Goal: Transaction & Acquisition: Purchase product/service

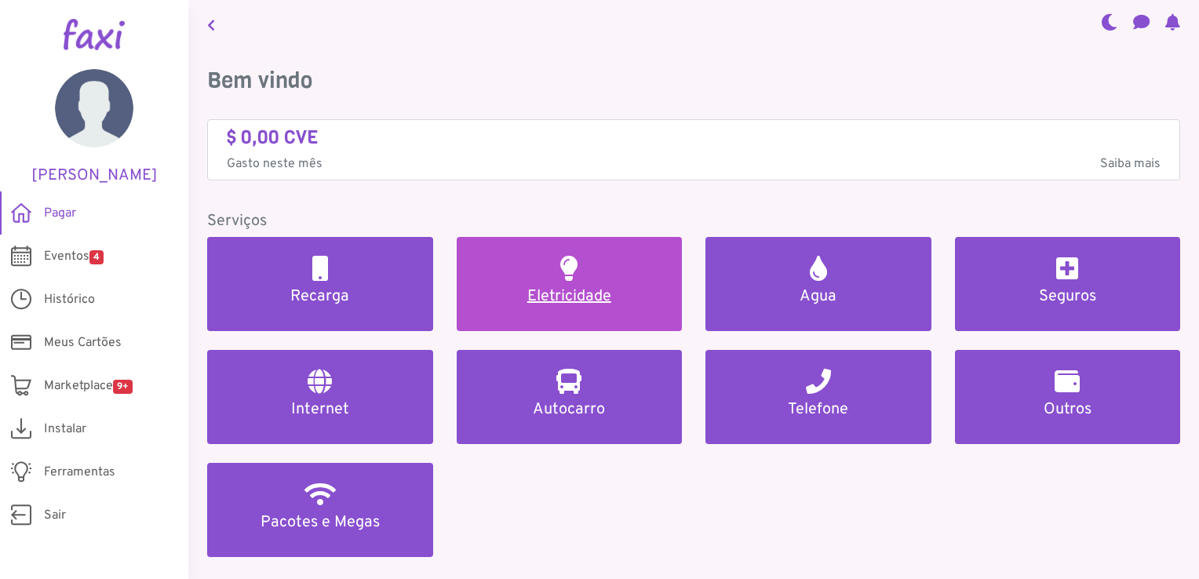
click at [603, 260] on link "Eletricidade" at bounding box center [570, 284] width 226 height 94
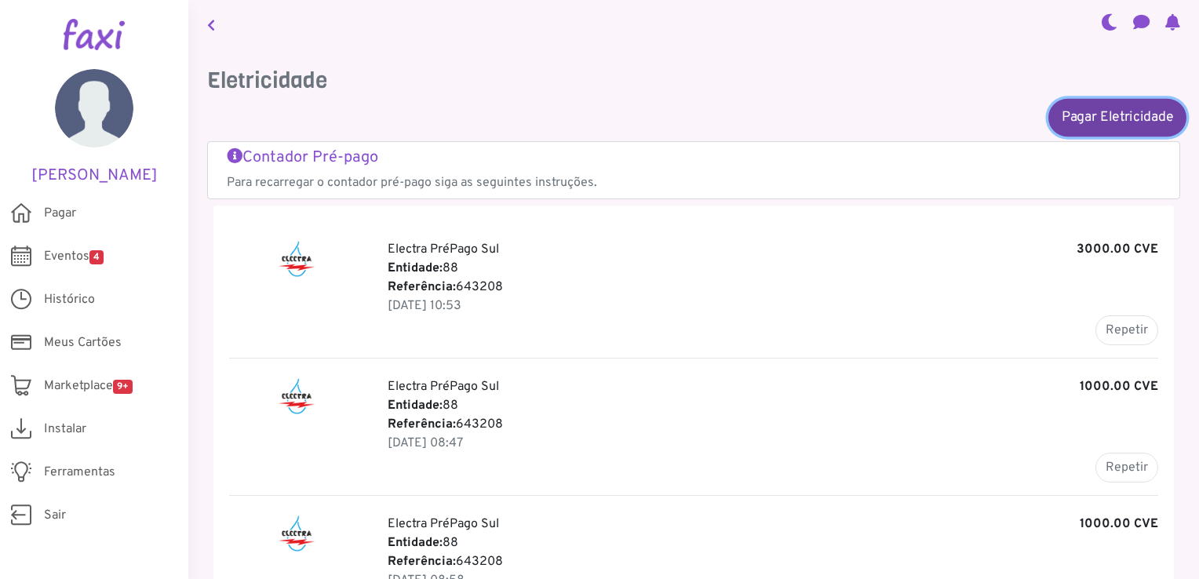
click at [1132, 126] on link "Pagar Eletricidade" at bounding box center [1117, 117] width 138 height 38
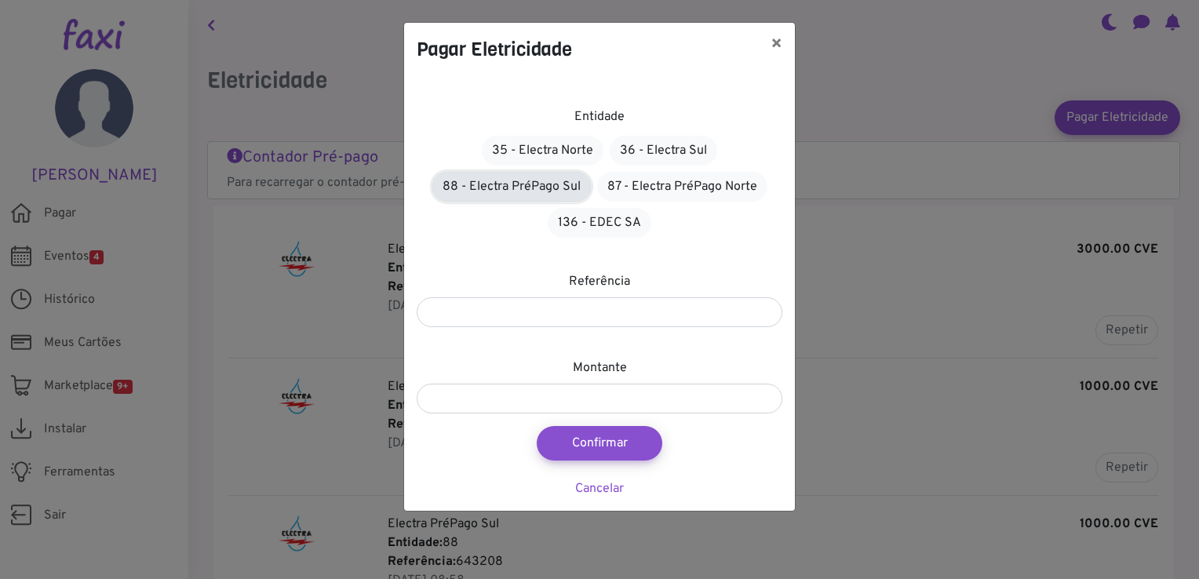
click at [510, 187] on link "88 - Electra PréPago Sul" at bounding box center [511, 187] width 159 height 30
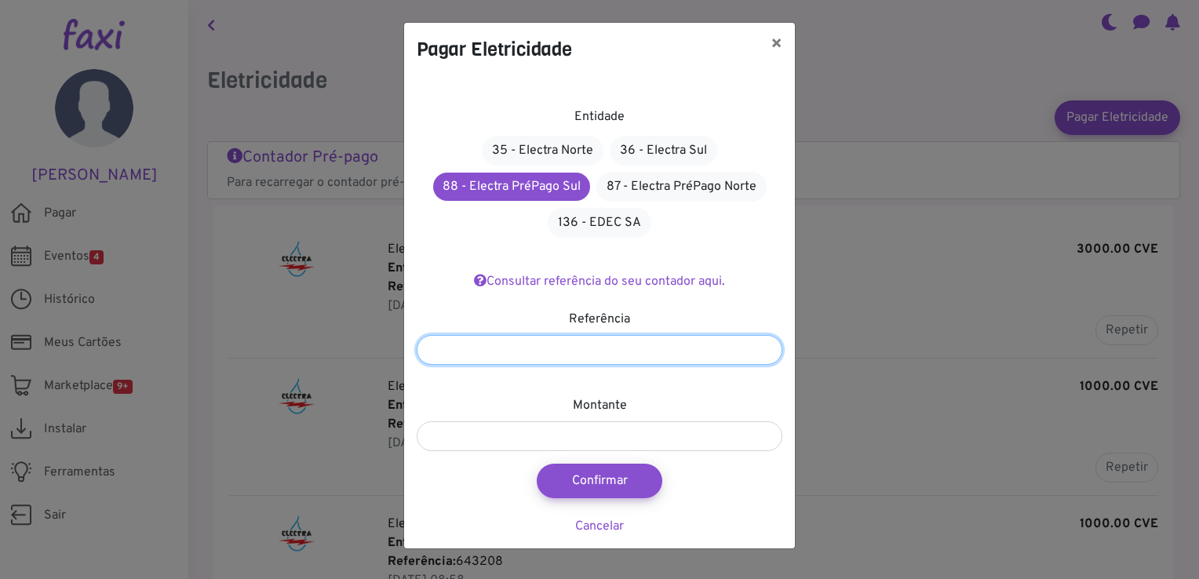
click at [532, 344] on input "number" at bounding box center [600, 350] width 366 height 30
type input "*******"
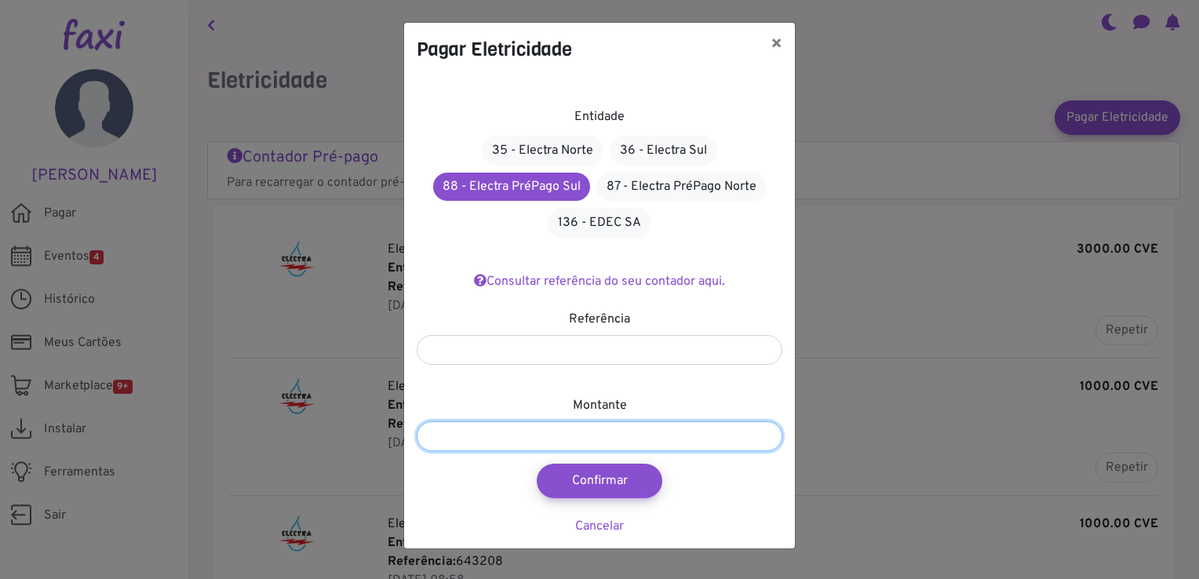
click at [580, 433] on input "number" at bounding box center [600, 436] width 366 height 30
type input "****"
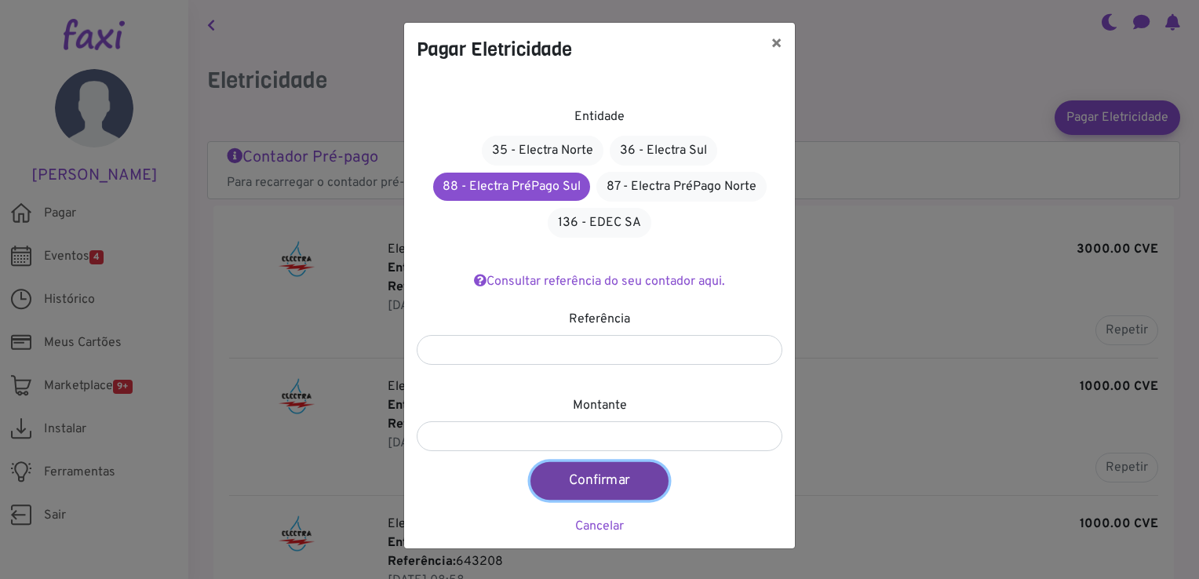
click at [612, 476] on button "Confirmar" at bounding box center [599, 481] width 138 height 38
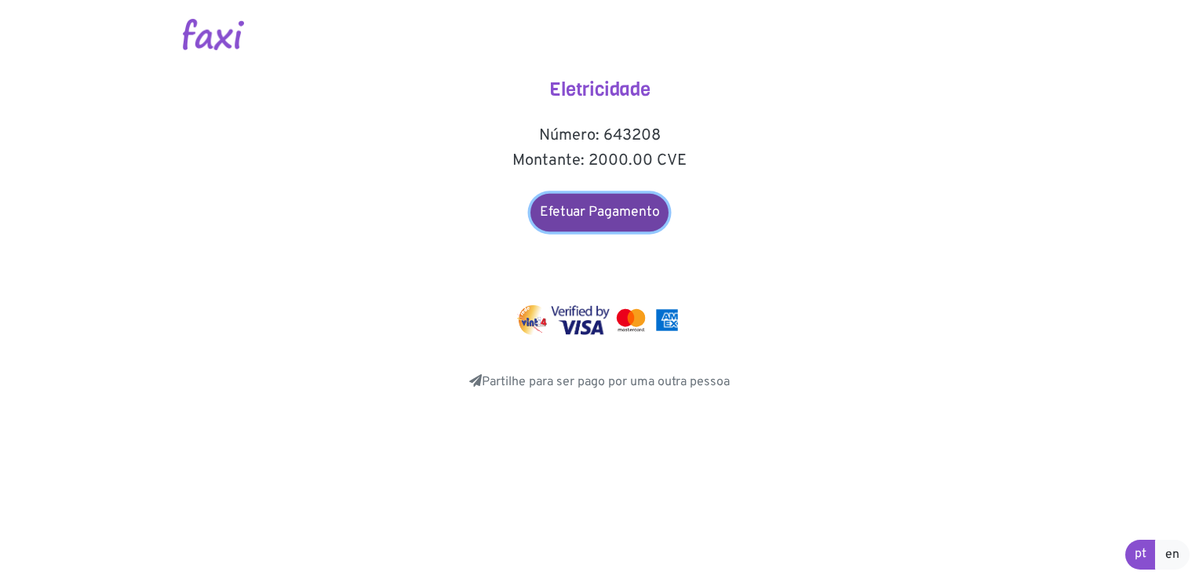
click at [583, 210] on link "Efetuar Pagamento" at bounding box center [599, 213] width 138 height 38
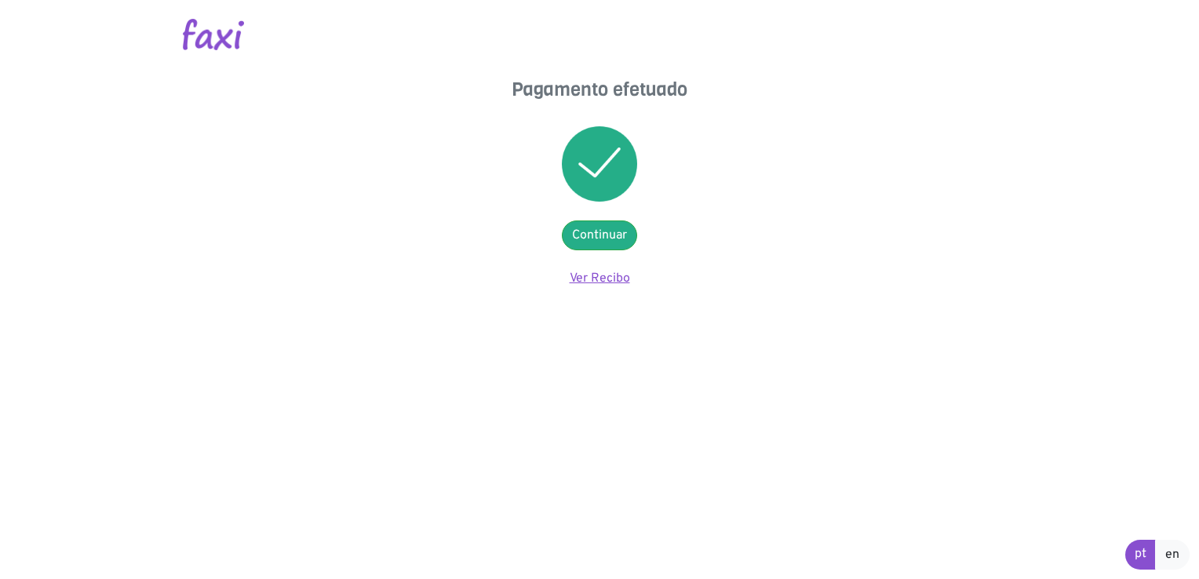
click at [596, 279] on link "Ver Recibo" at bounding box center [600, 279] width 60 height 16
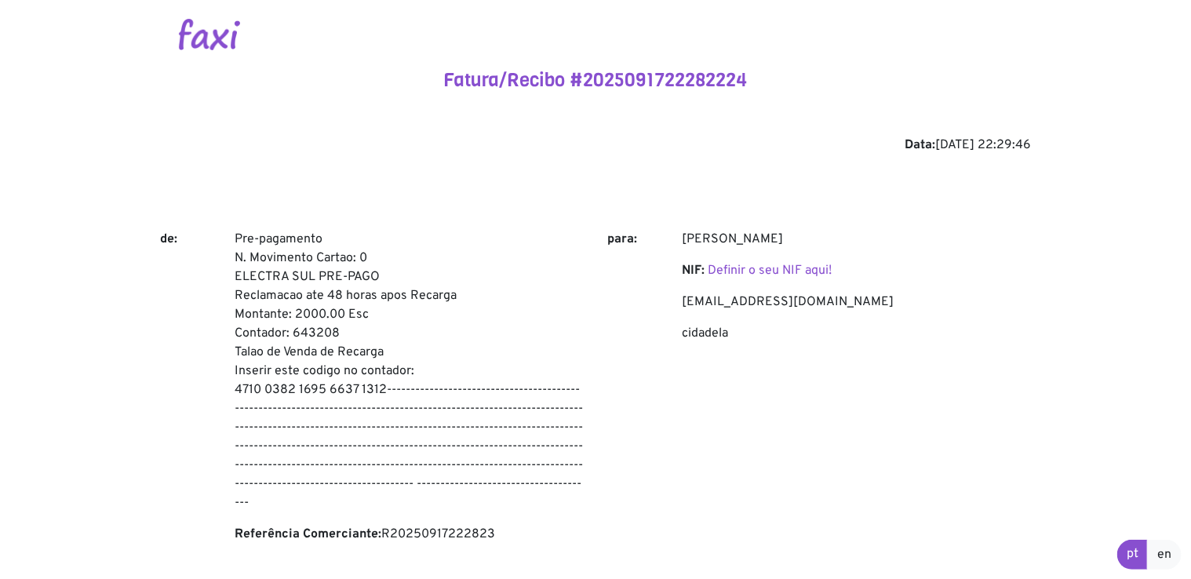
click at [1103, 374] on body "Fatura/Recibo #2025091722282224 Data: 2025-09-17 22:29:46 de: Pre-pagamento N. …" at bounding box center [595, 502] width 1191 height 1004
